Goal: Task Accomplishment & Management: Use online tool/utility

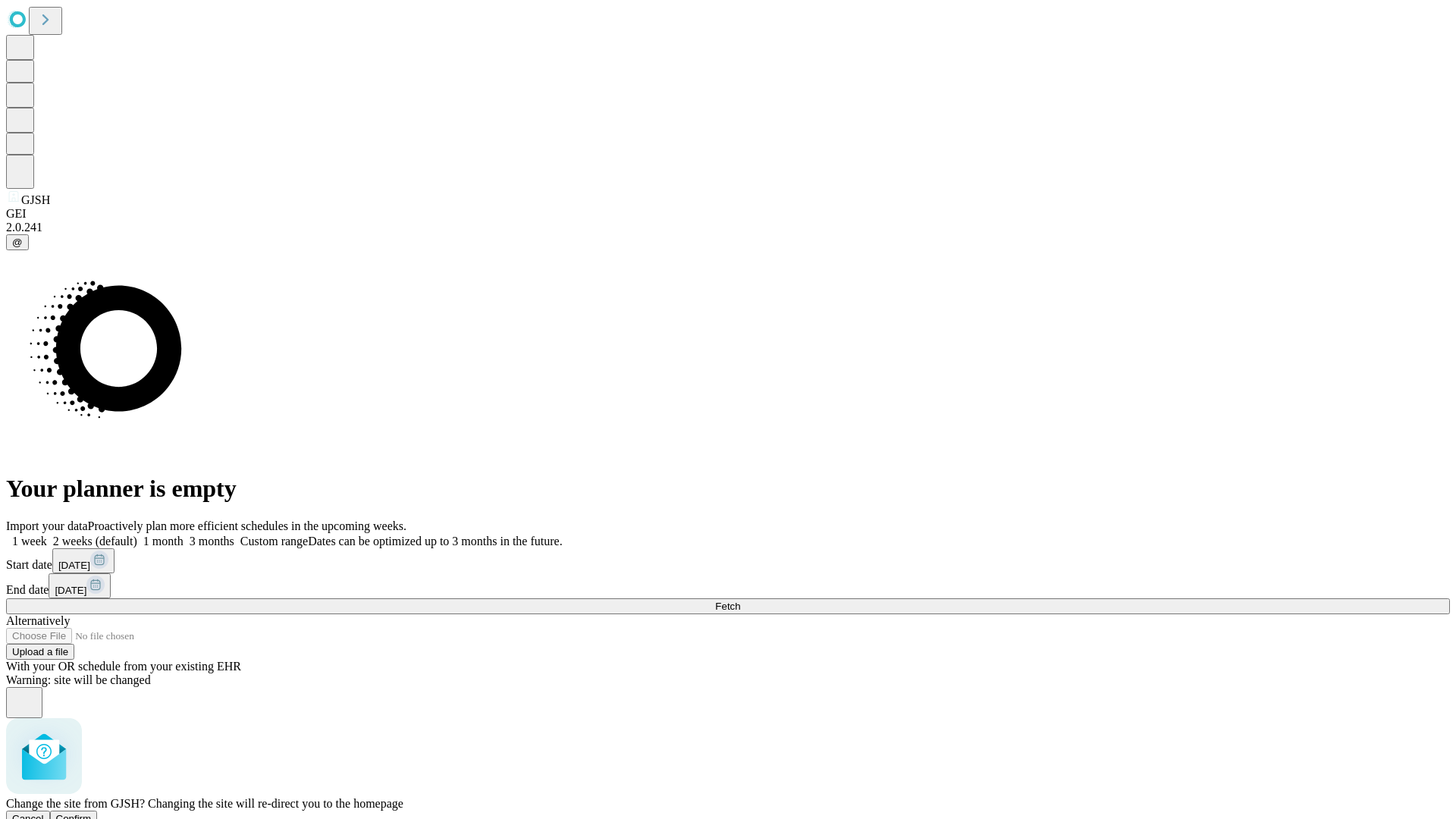
click at [92, 813] on span "Confirm" at bounding box center [74, 819] width 36 height 11
click at [184, 534] on label "1 month" at bounding box center [160, 541] width 46 height 13
click at [741, 601] on span "Fetch" at bounding box center [728, 606] width 25 height 11
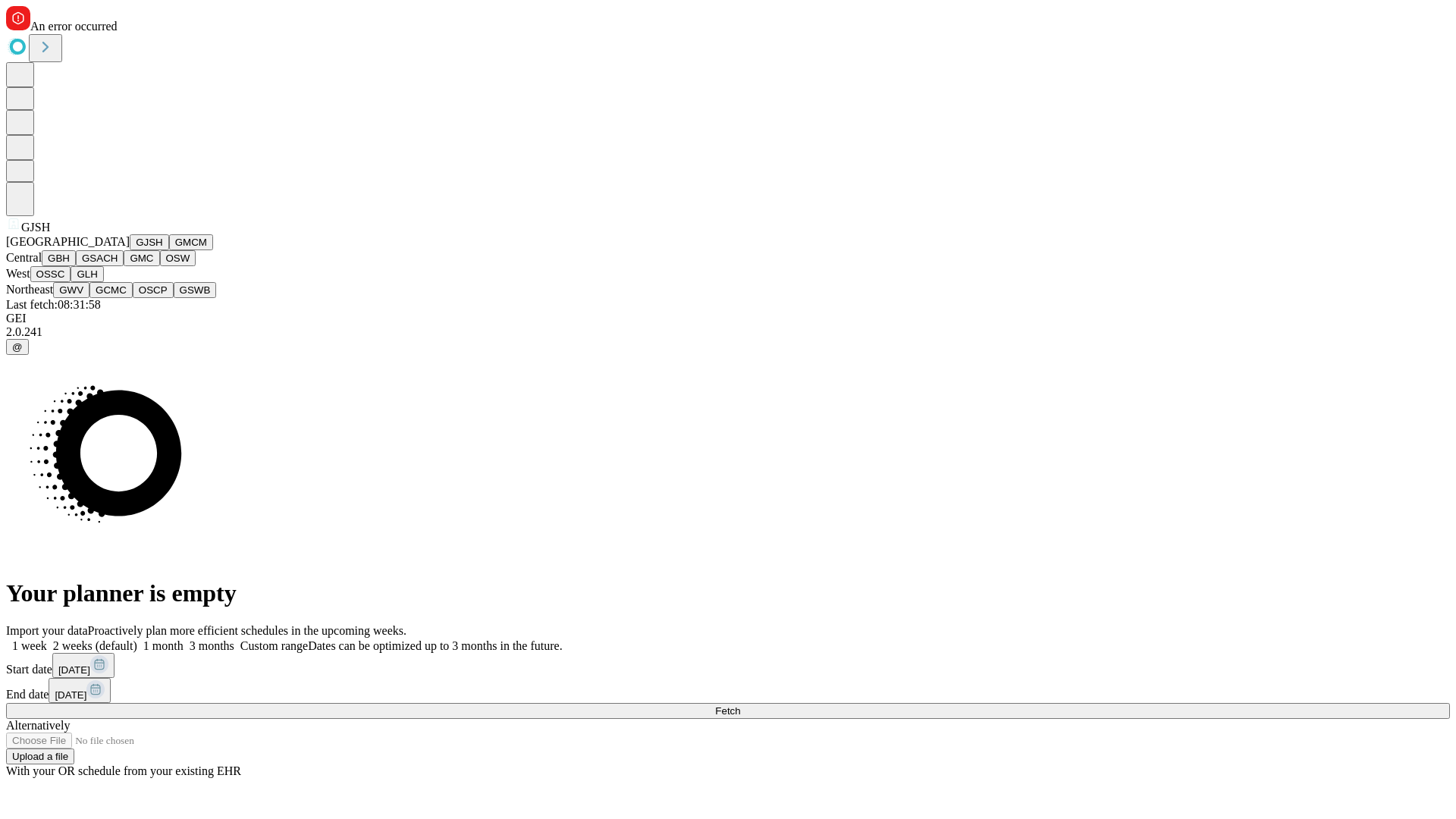
click at [169, 251] on button "GMCM" at bounding box center [191, 243] width 44 height 16
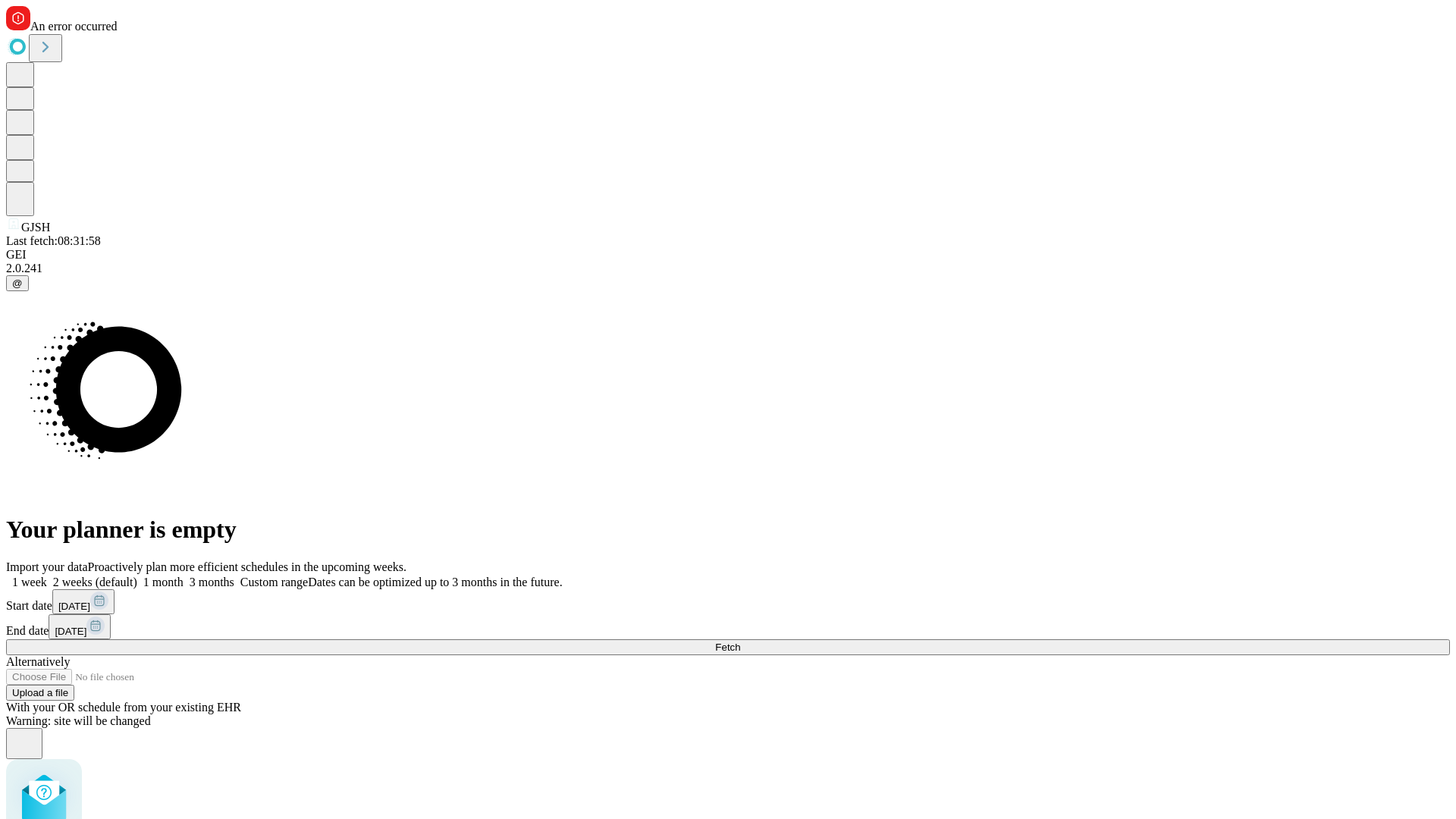
click at [184, 576] on label "1 month" at bounding box center [160, 582] width 46 height 13
click at [741, 642] on span "Fetch" at bounding box center [728, 648] width 25 height 11
click at [184, 576] on label "1 month" at bounding box center [160, 582] width 46 height 13
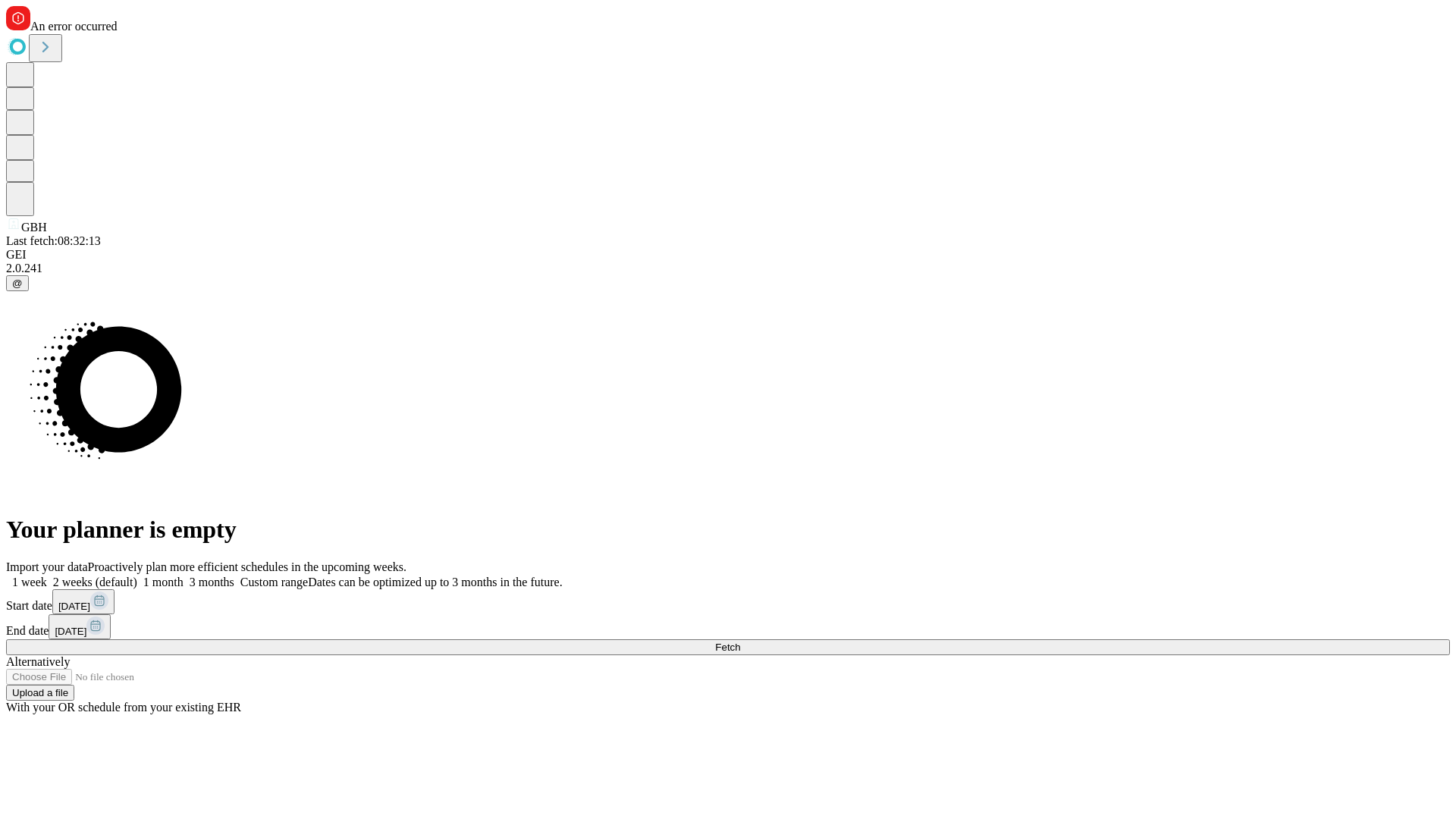
click at [741, 642] on span "Fetch" at bounding box center [728, 648] width 25 height 11
click at [184, 576] on label "1 month" at bounding box center [160, 582] width 46 height 13
click at [741, 642] on span "Fetch" at bounding box center [728, 648] width 25 height 11
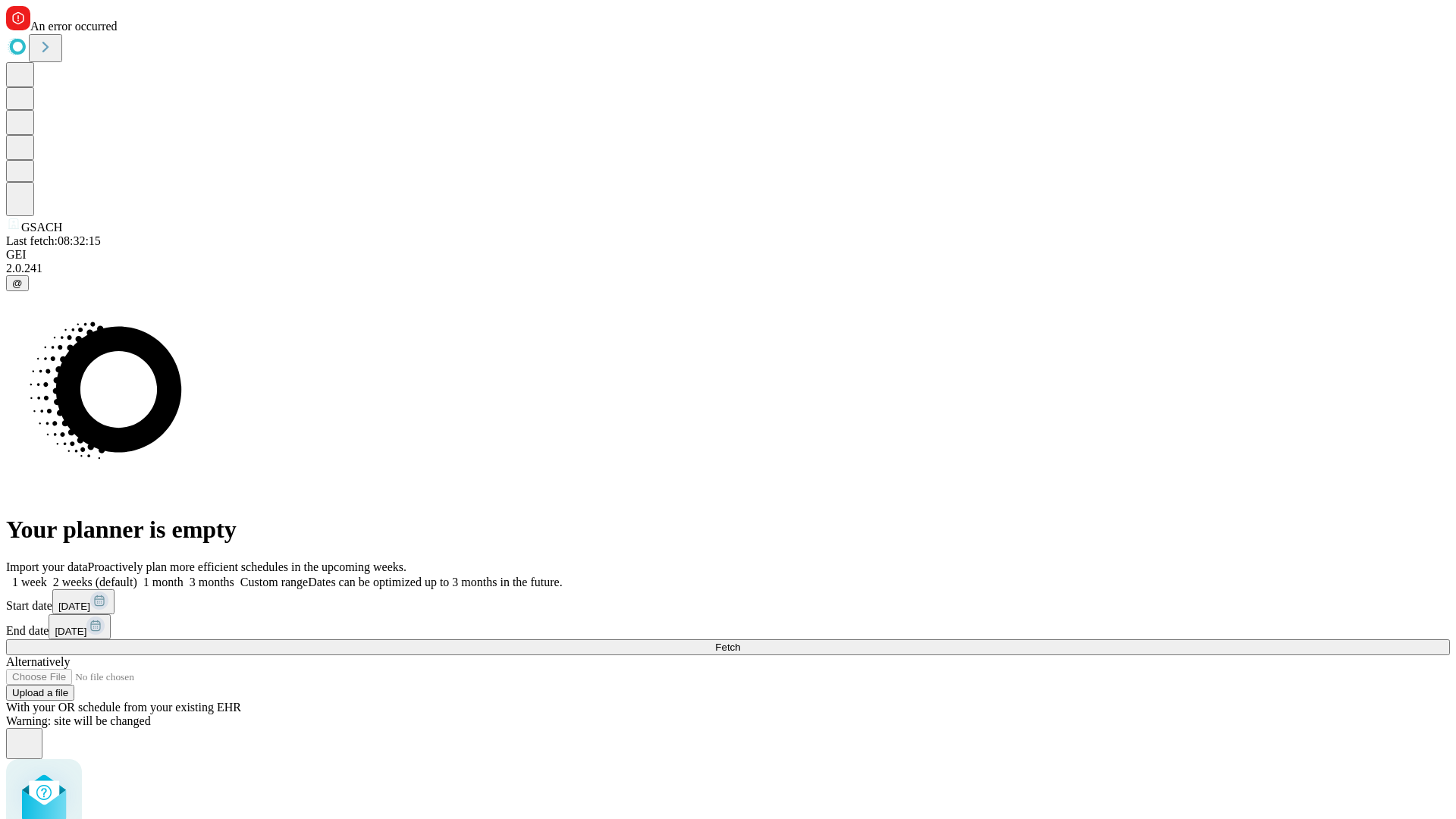
click at [184, 576] on label "1 month" at bounding box center [160, 582] width 46 height 13
click at [741, 642] on span "Fetch" at bounding box center [728, 648] width 25 height 11
click at [184, 576] on label "1 month" at bounding box center [160, 582] width 46 height 13
click at [741, 642] on span "Fetch" at bounding box center [728, 648] width 25 height 11
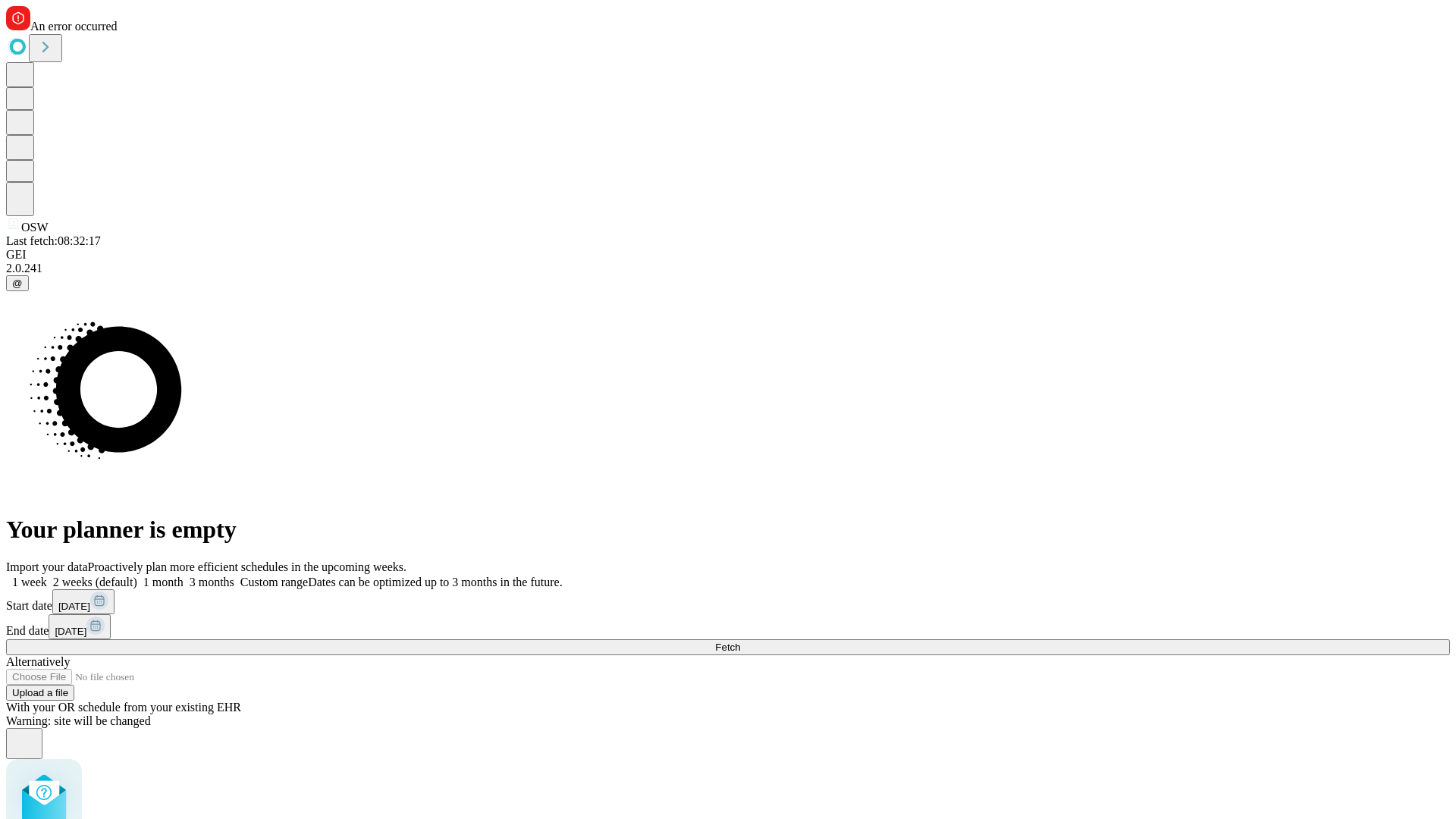
click at [184, 576] on label "1 month" at bounding box center [160, 582] width 46 height 13
click at [741, 642] on span "Fetch" at bounding box center [728, 648] width 25 height 11
click at [184, 576] on label "1 month" at bounding box center [160, 582] width 46 height 13
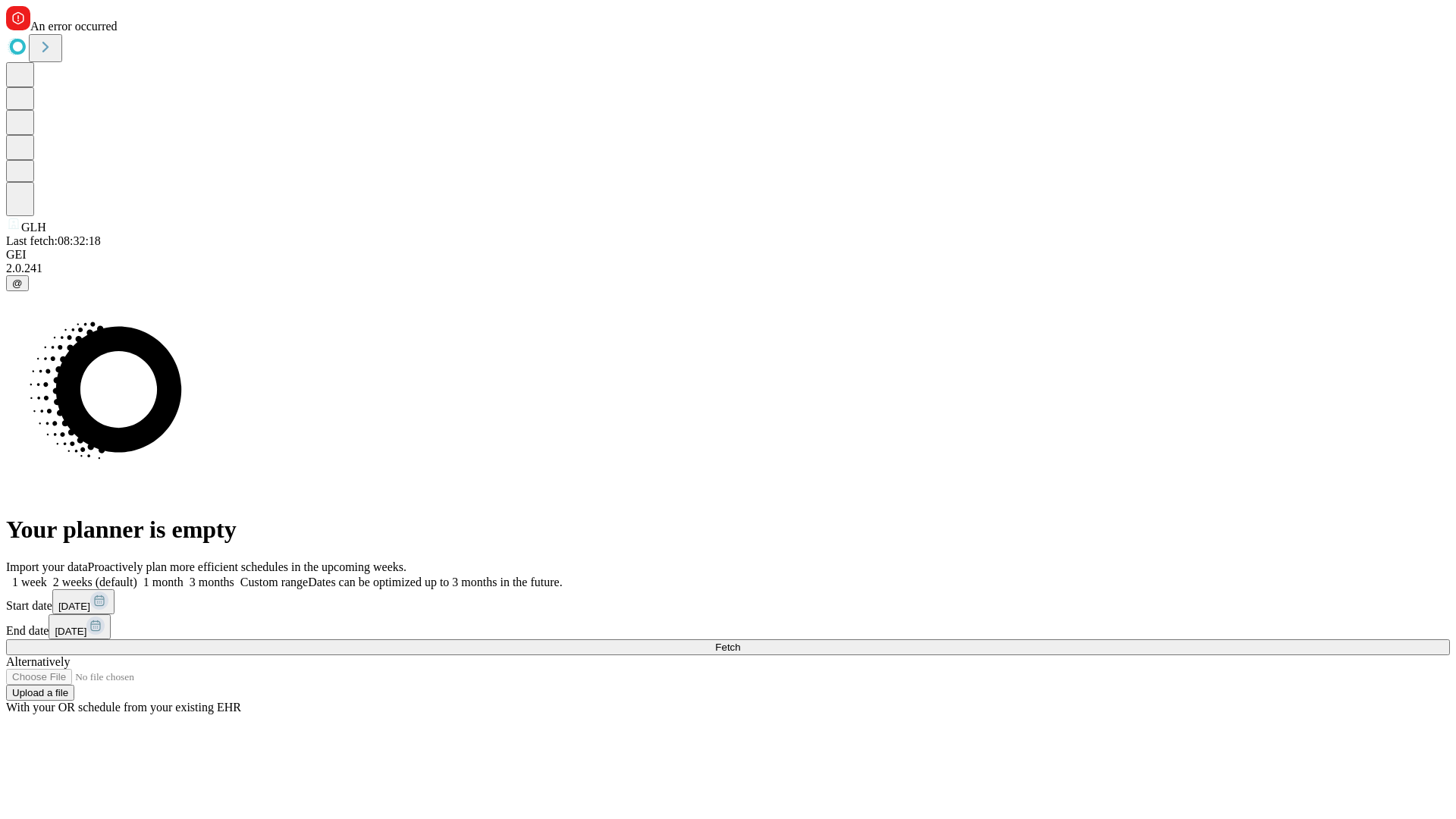
click at [741, 642] on span "Fetch" at bounding box center [728, 648] width 25 height 11
click at [184, 576] on label "1 month" at bounding box center [160, 582] width 46 height 13
click at [741, 642] on span "Fetch" at bounding box center [728, 648] width 25 height 11
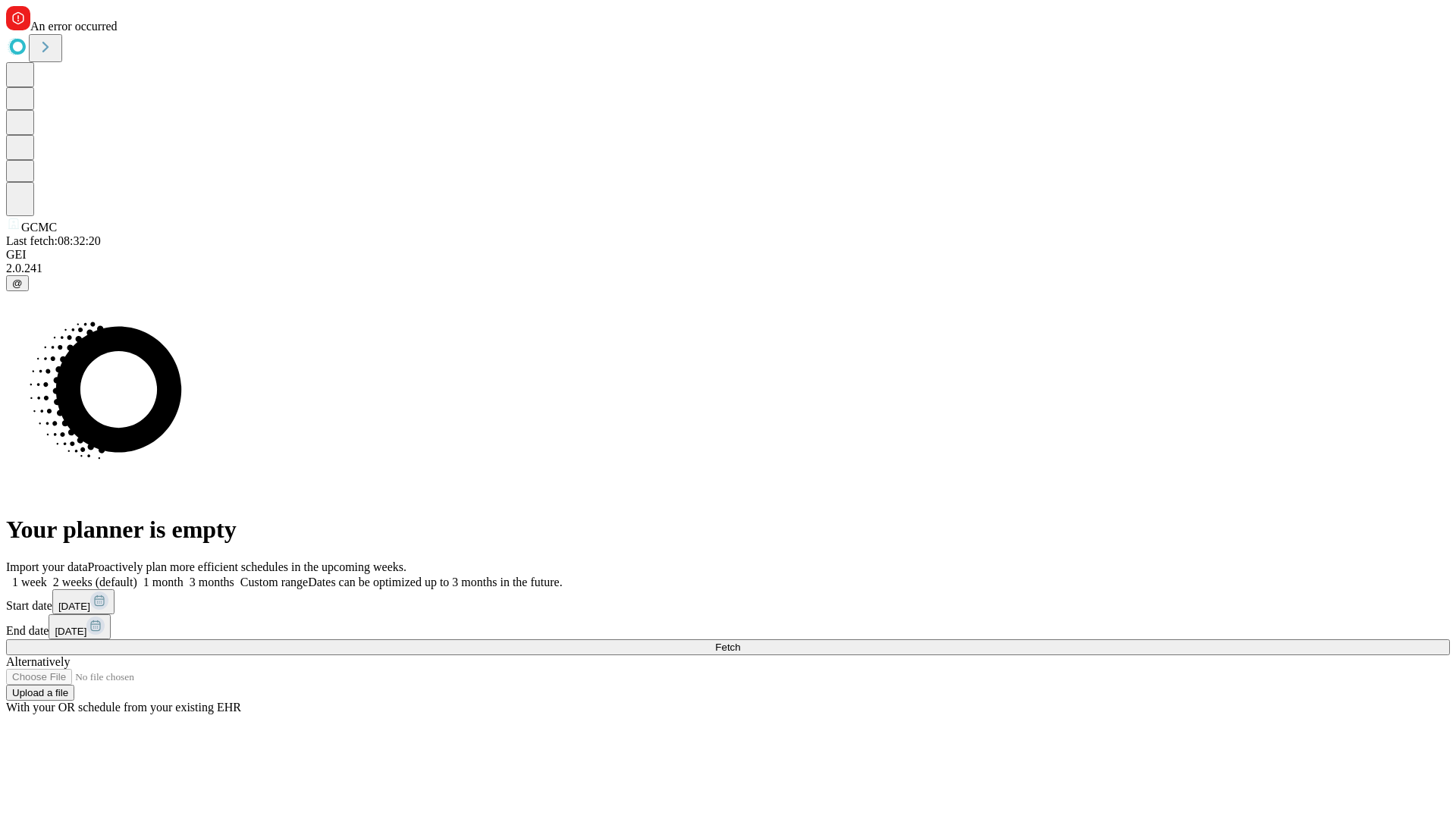
click at [184, 576] on label "1 month" at bounding box center [160, 582] width 46 height 13
click at [741, 642] on span "Fetch" at bounding box center [728, 648] width 25 height 11
click at [184, 576] on label "1 month" at bounding box center [160, 582] width 46 height 13
click at [741, 642] on span "Fetch" at bounding box center [728, 648] width 25 height 11
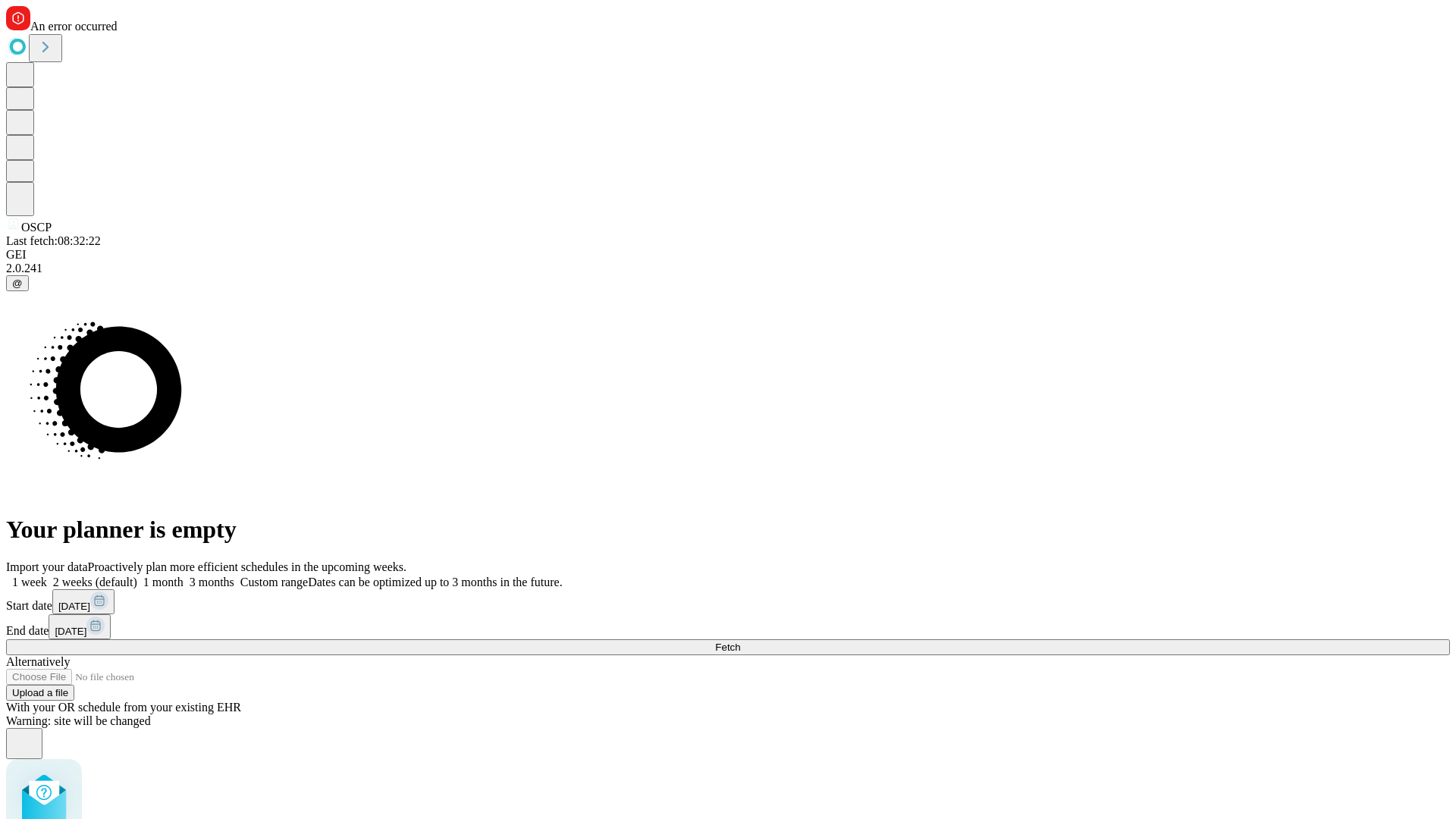
click at [184, 576] on label "1 month" at bounding box center [160, 582] width 46 height 13
click at [741, 642] on span "Fetch" at bounding box center [728, 648] width 25 height 11
